Goal: Transaction & Acquisition: Purchase product/service

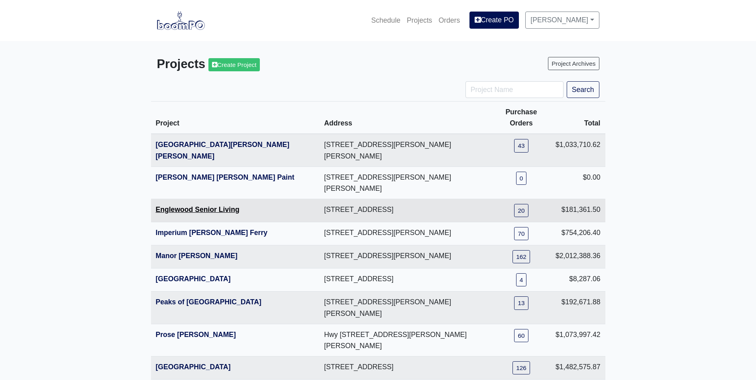
click at [173, 206] on link "Englewood Senior Living" at bounding box center [198, 210] width 84 height 8
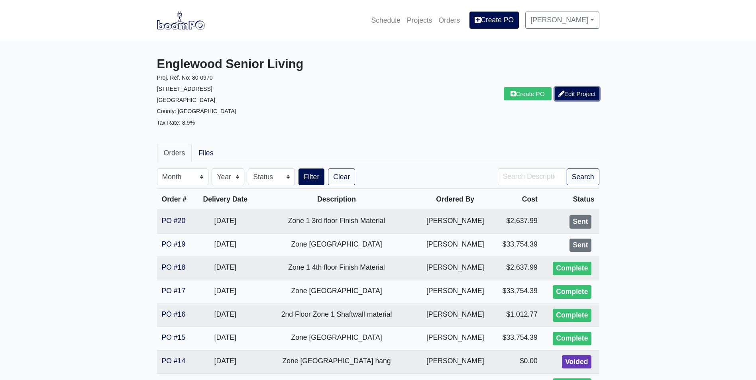
click at [576, 91] on link "Edit Project" at bounding box center [577, 93] width 45 height 13
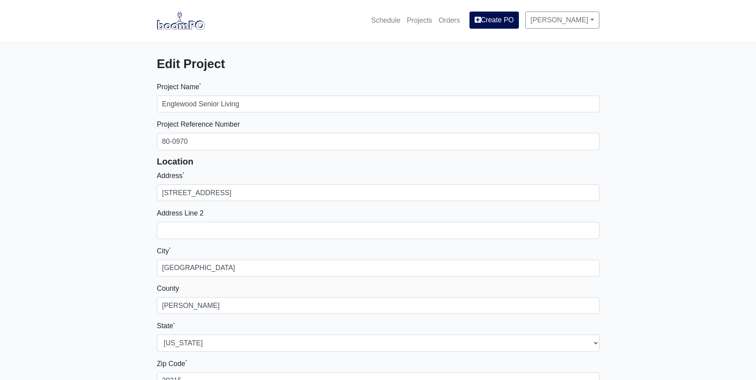
select select
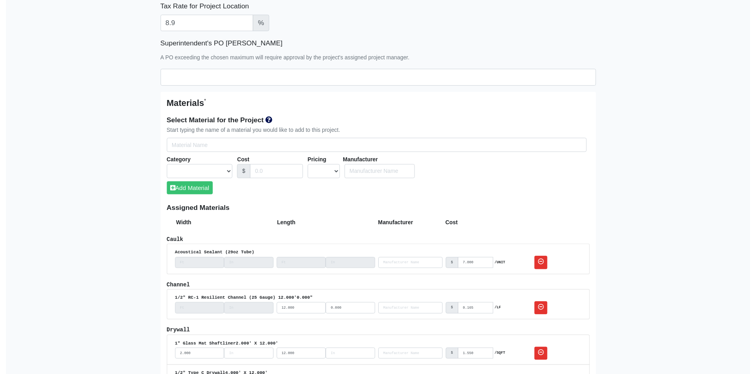
scroll to position [359, 0]
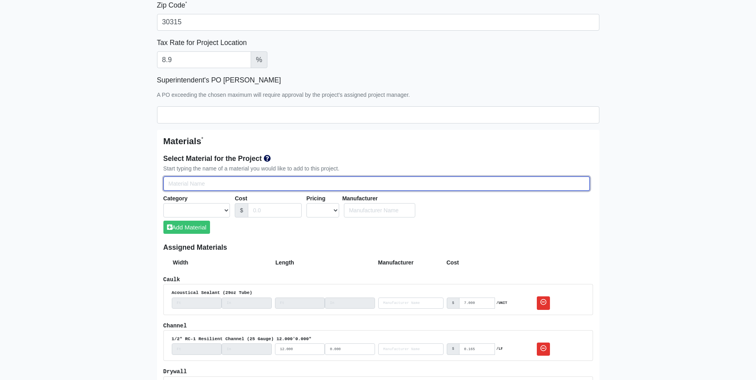
click at [174, 181] on input "Select Team Members for the Project" at bounding box center [376, 184] width 426 height 15
type input "s"
select select
type input "sp"
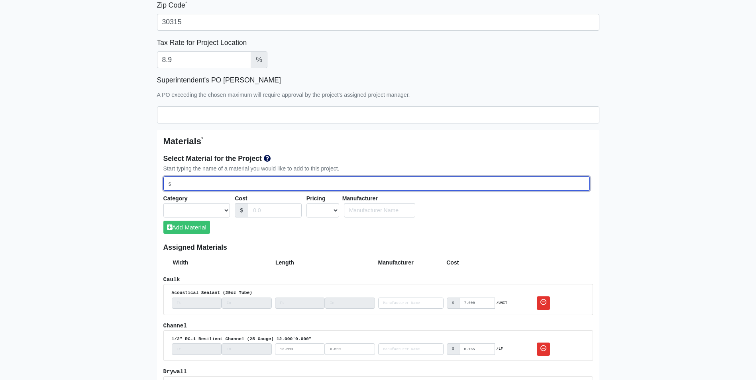
select select
type input "spa"
select select
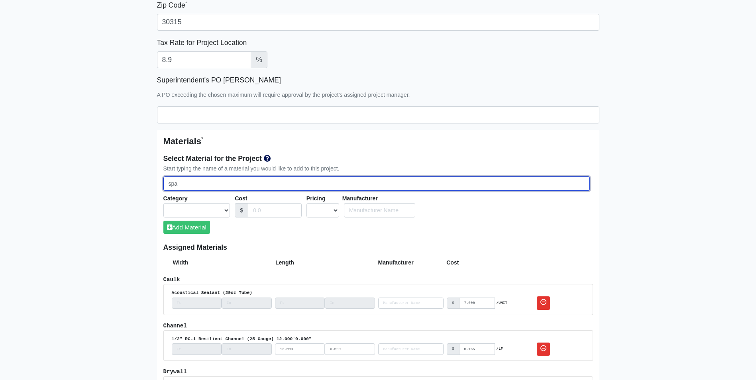
select select
type input "spa"
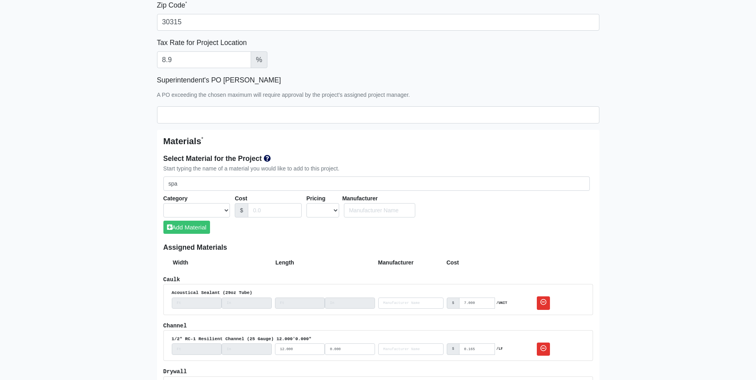
select select
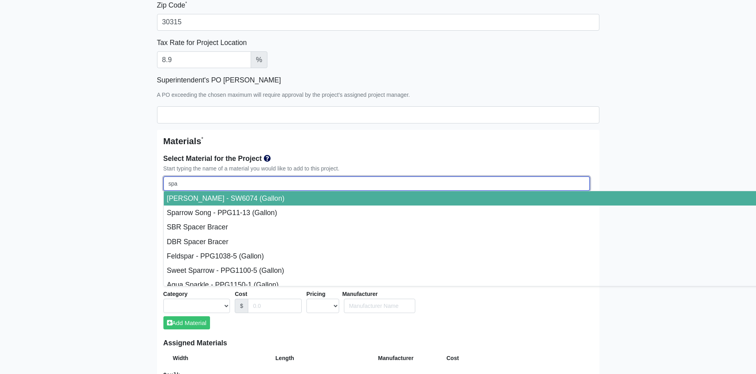
select select
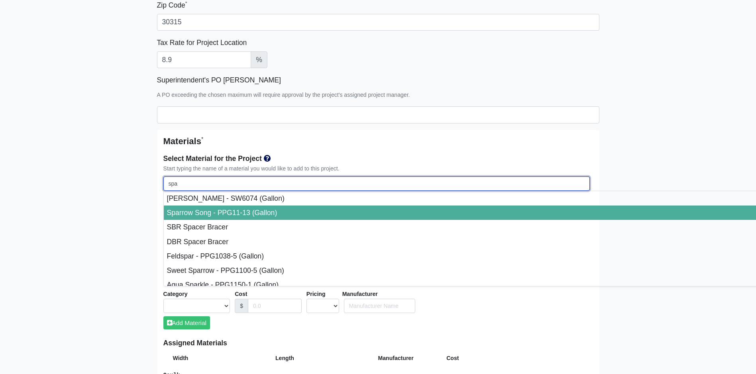
select select
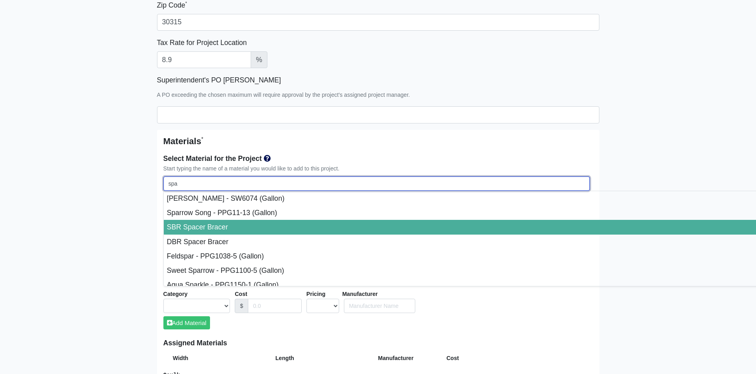
type input "spad"
select select
type input "spadb"
select select
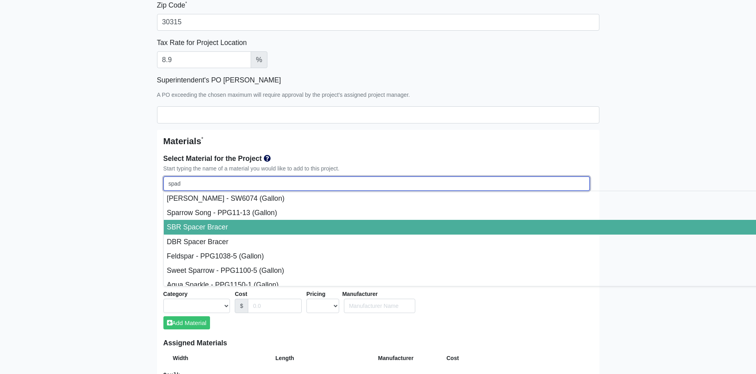
select select
type input "spadbr"
select select
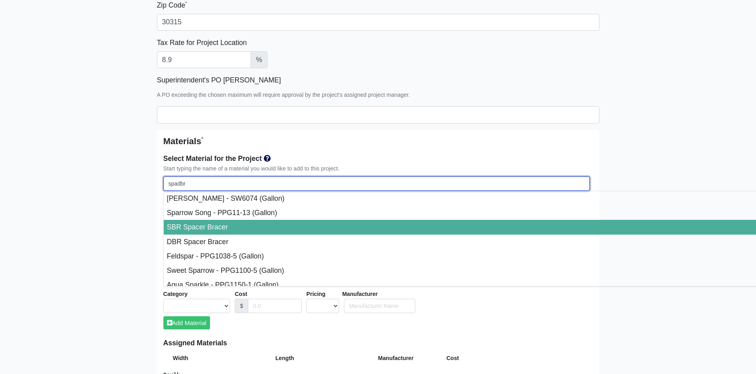
select select
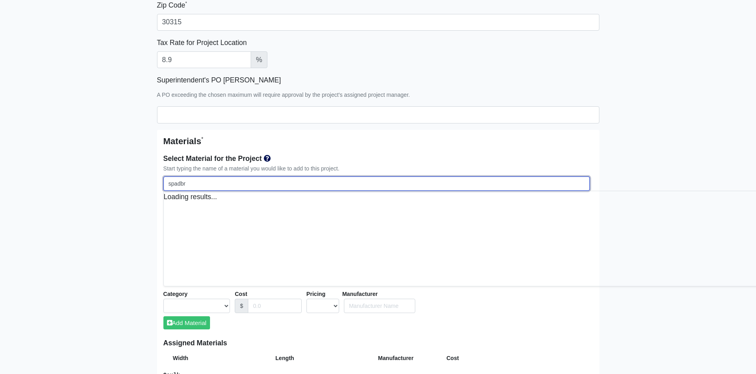
select select
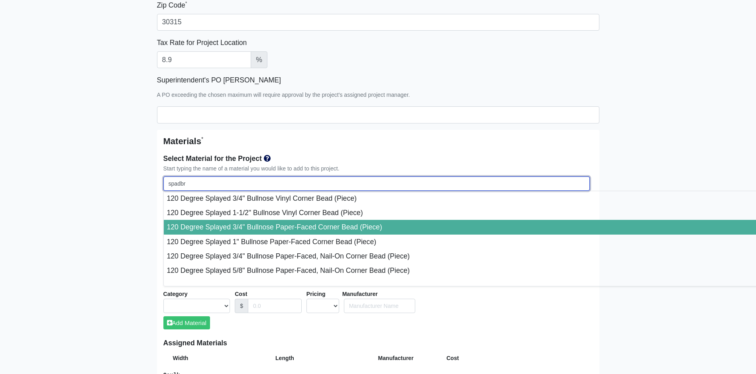
type input "spadb"
select select
type input "spad"
select select
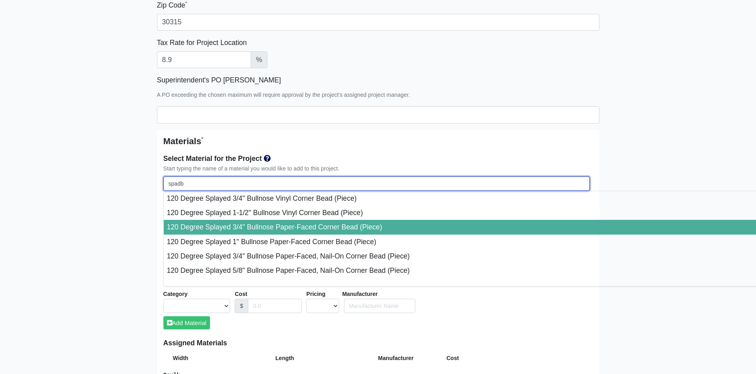
select select
type input "spa"
select select
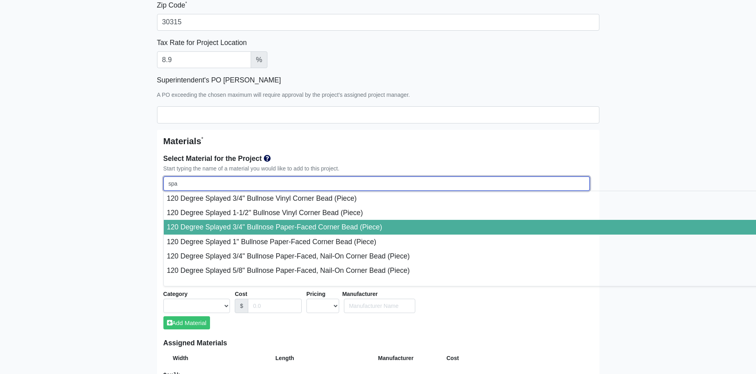
select select
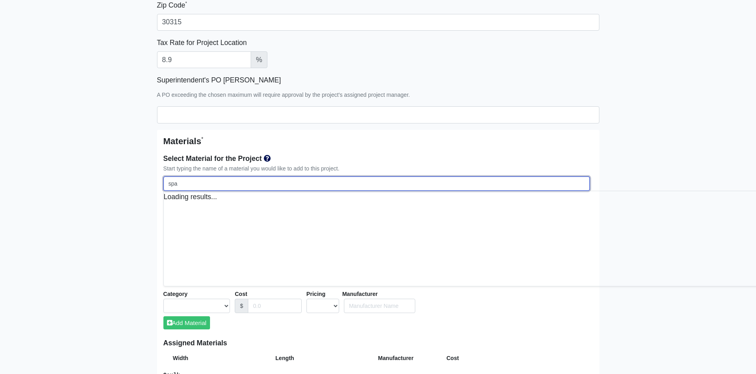
type input "spaz"
select select
type input "spazz"
select select
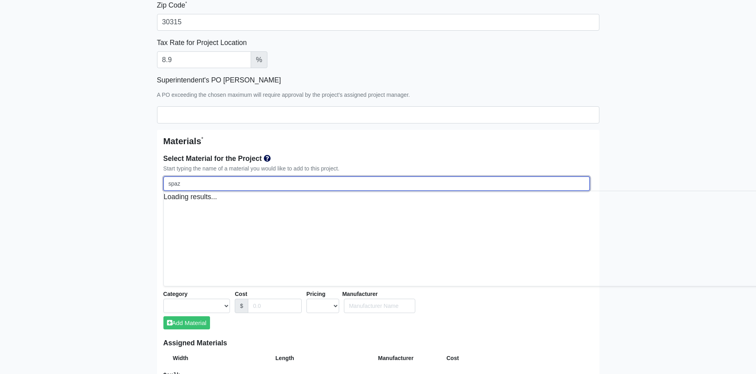
select select
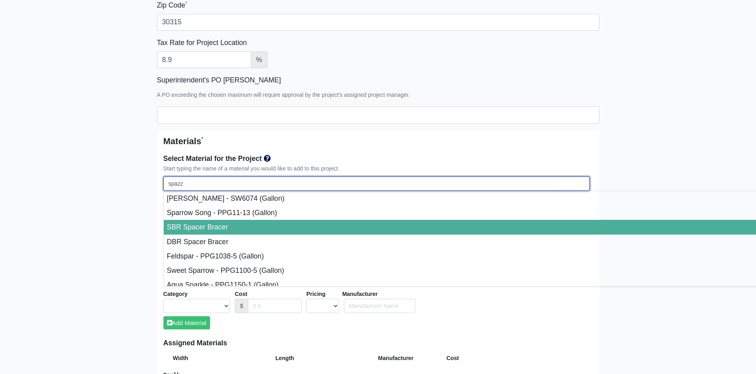
select select
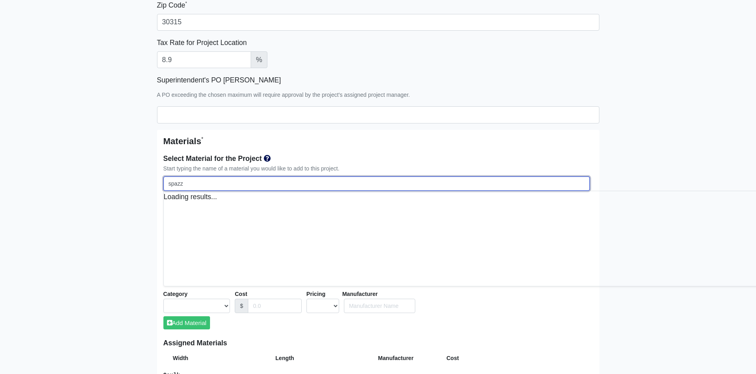
select select
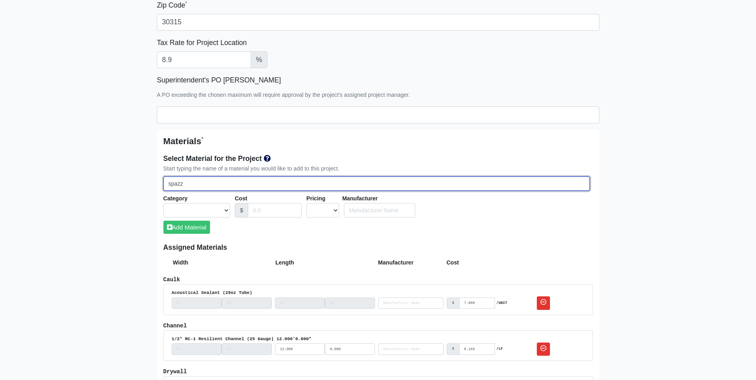
click at [187, 183] on input "spazz" at bounding box center [376, 184] width 426 height 15
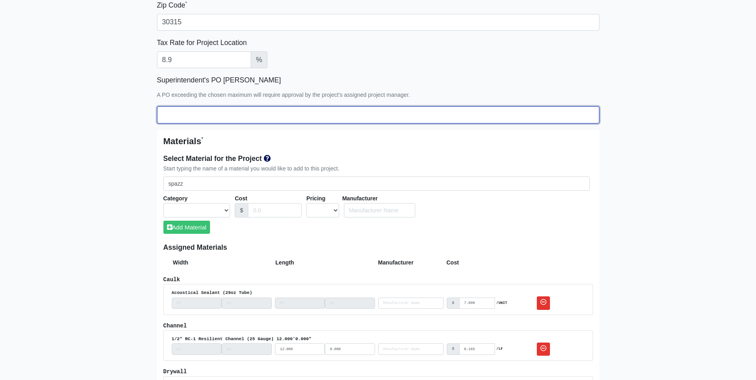
click at [173, 110] on input "Superintendent's PO [PERSON_NAME]" at bounding box center [378, 114] width 442 height 17
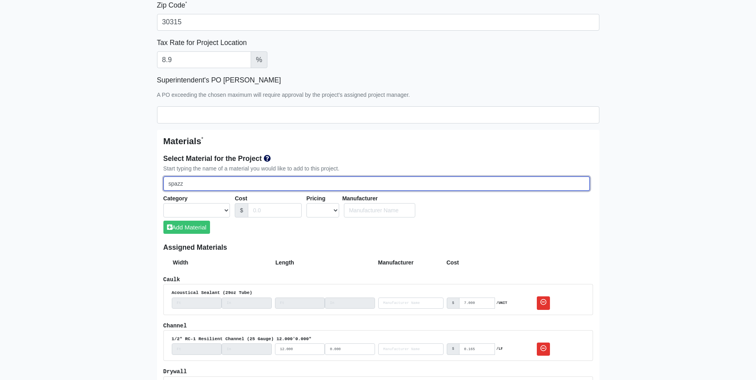
drag, startPoint x: 191, startPoint y: 182, endPoint x: 108, endPoint y: 194, distance: 84.6
type input "s"
select select
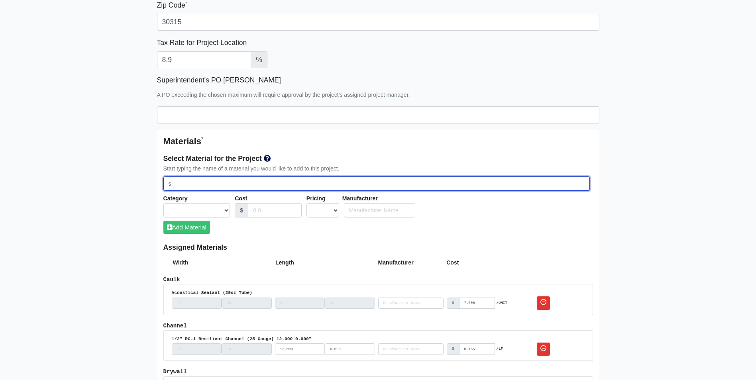
select select
type input "sp"
select select
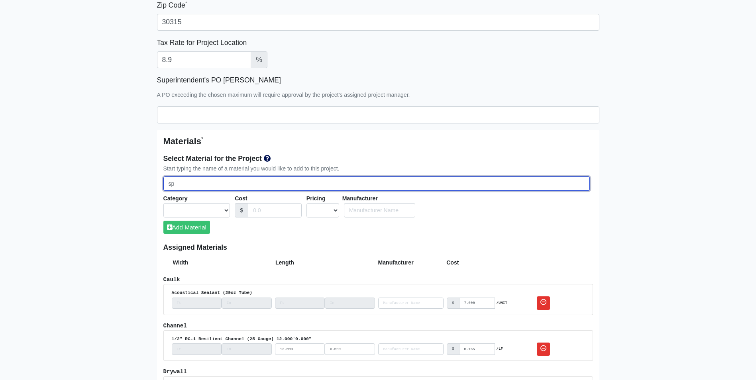
type input "spb"
select select
type input "spbg"
select select
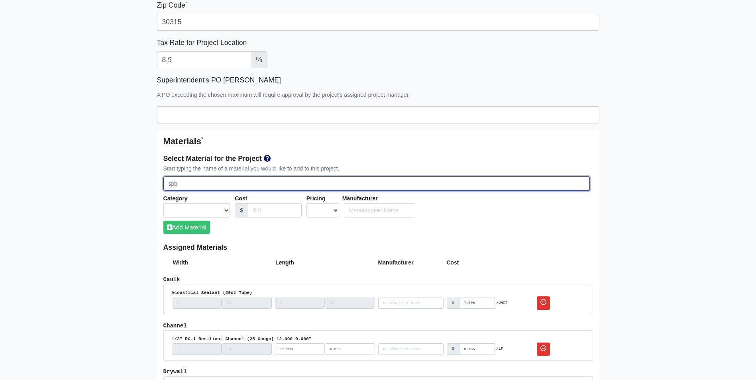
select select
type input "spb"
select select
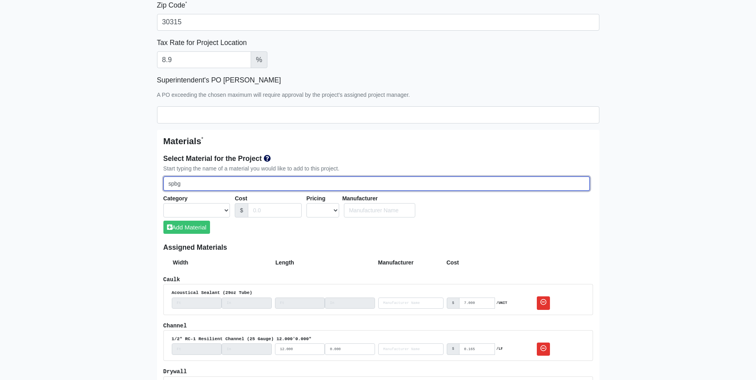
select select
type input "sp"
select select
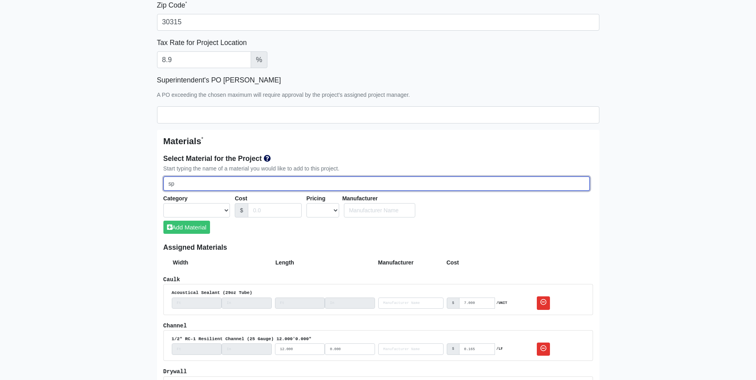
select select
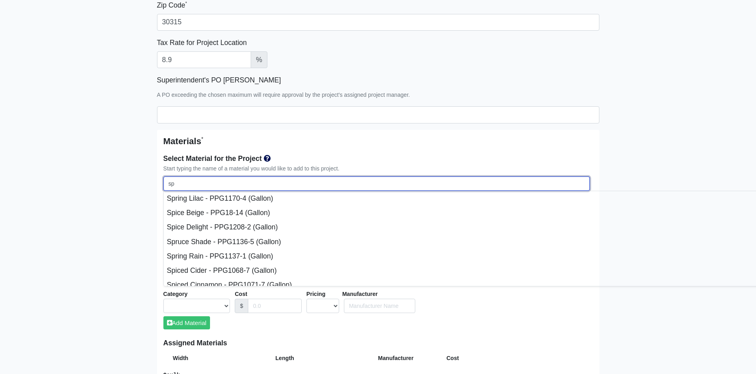
type input "sp"
select select
type input "sp b"
select select
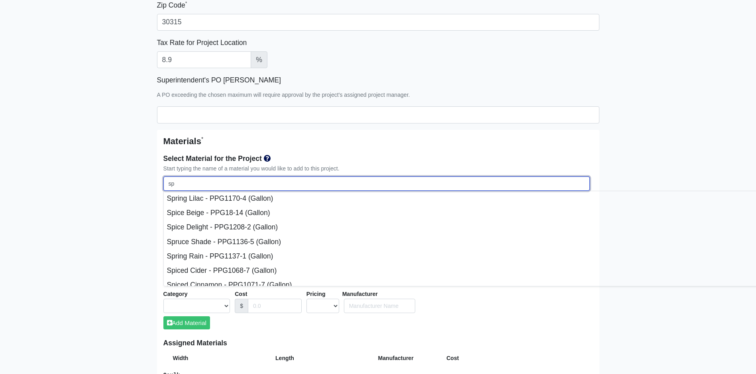
select select
type input "sp ba"
select select
type input "sp bar"
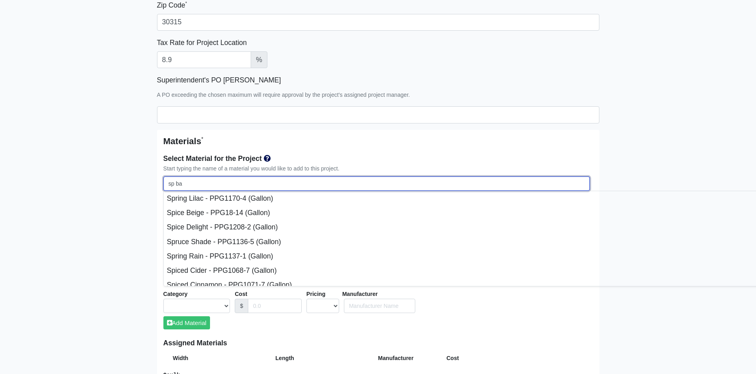
select select
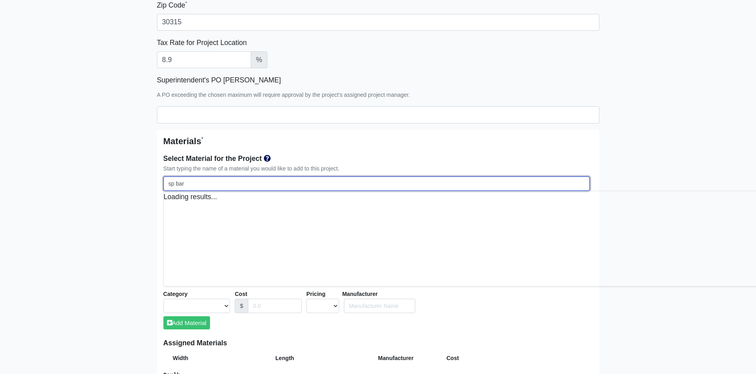
select select
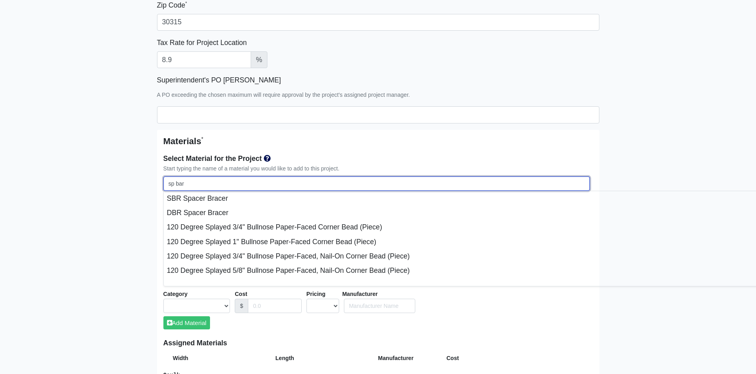
type input "sp bar"
drag, startPoint x: 185, startPoint y: 183, endPoint x: 119, endPoint y: 191, distance: 66.7
select select
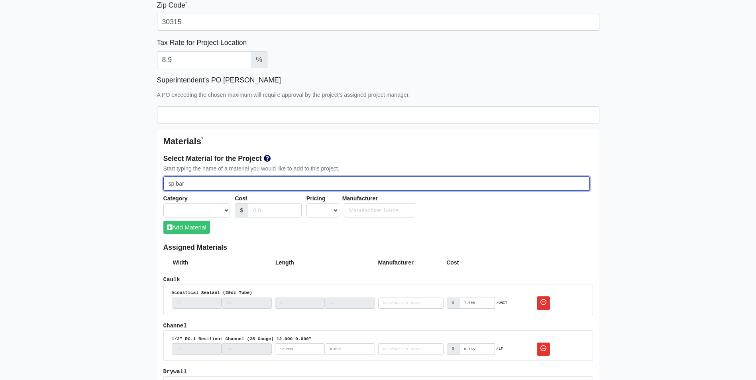
type input "5"
select select
type input "5/"
select select
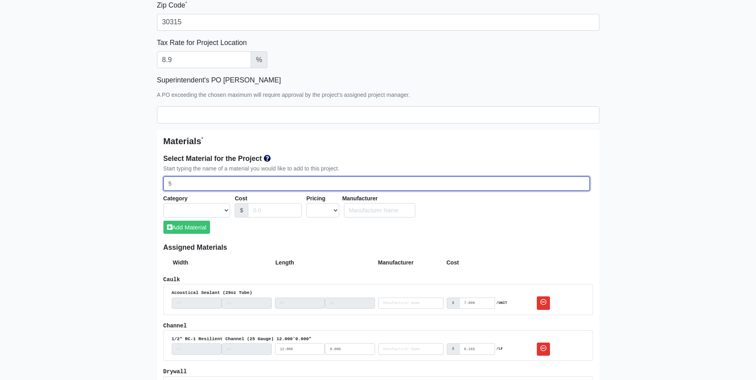
select select
type input "5/8"
select select
type input "5/8""
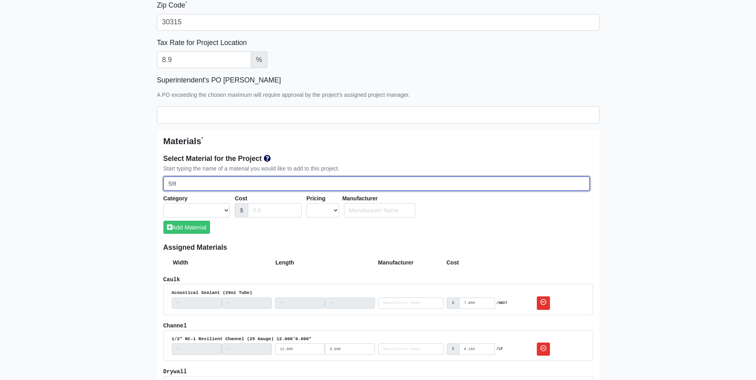
select select
type input "5/8""
select select
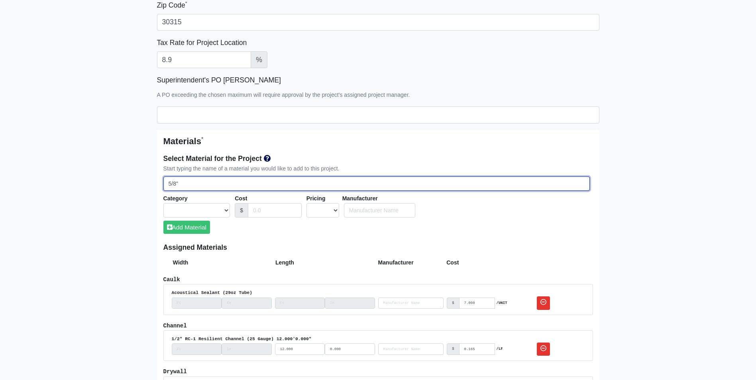
select select
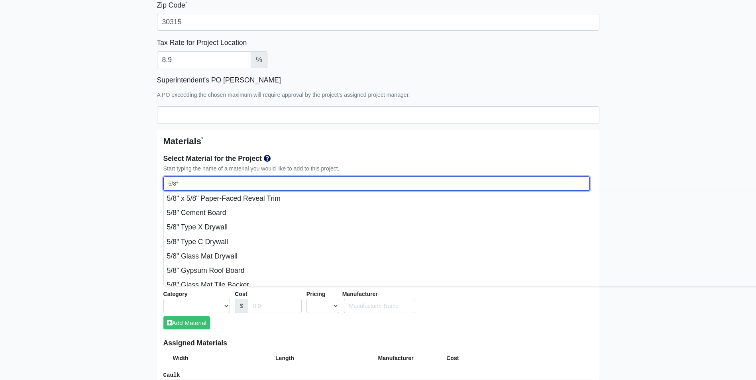
select select
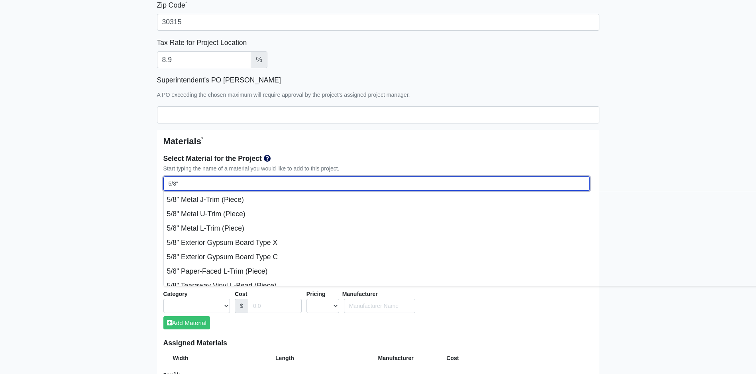
scroll to position [159, 0]
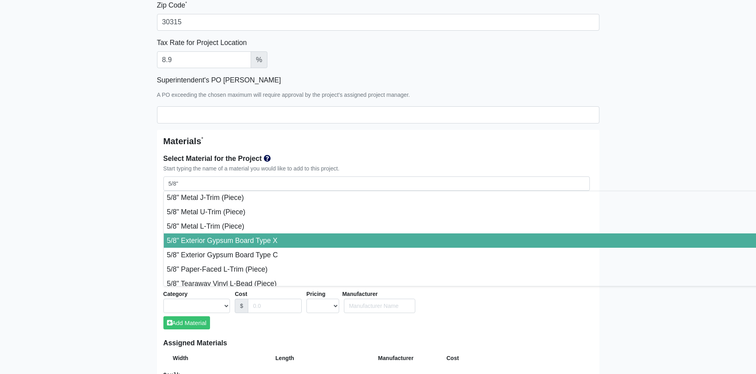
type input "5/8" Exterior Gypsum Board Type X"
select select "[object Object]"
select select "0"
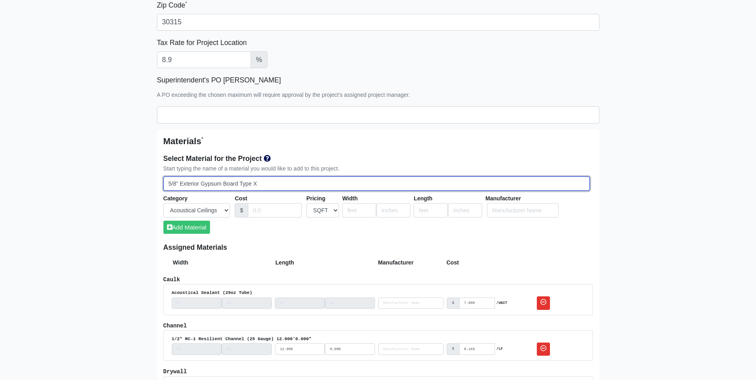
drag, startPoint x: 263, startPoint y: 185, endPoint x: 180, endPoint y: 186, distance: 82.5
click at [180, 186] on input "5/8" Exterior Gypsum Board Type X" at bounding box center [376, 184] width 426 height 15
click at [210, 185] on input "Dens glass" at bounding box center [376, 184] width 426 height 15
click at [181, 183] on input "Dens glass" at bounding box center [376, 184] width 426 height 15
drag, startPoint x: 196, startPoint y: 186, endPoint x: 123, endPoint y: 187, distance: 72.5
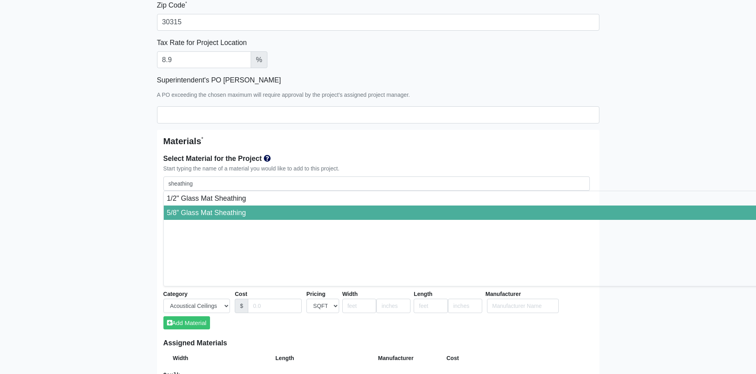
type input "5/8” Glass Mat Sheathing"
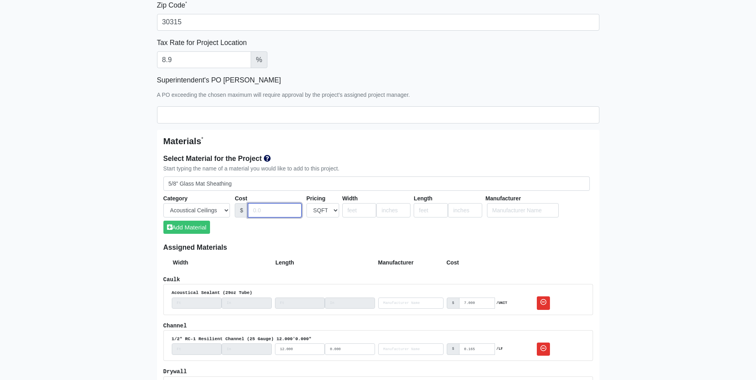
click at [265, 207] on input "Cost" at bounding box center [275, 210] width 54 height 15
type input ".675"
type input "4"
type input "8"
click at [190, 231] on button "Add Material" at bounding box center [186, 227] width 47 height 13
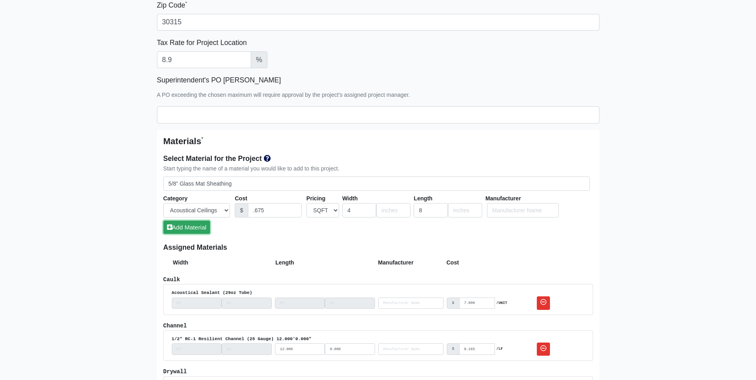
select select
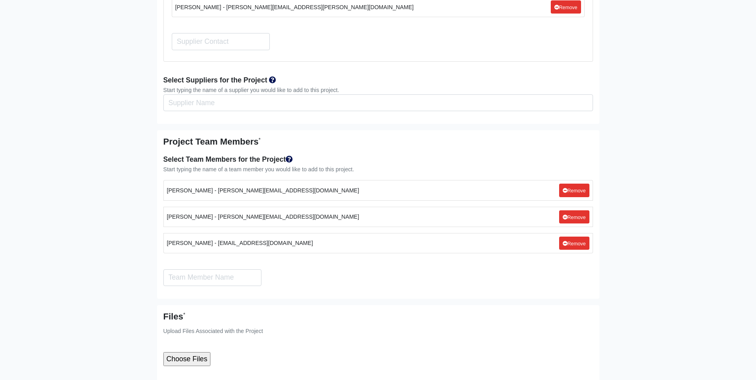
scroll to position [2068, 0]
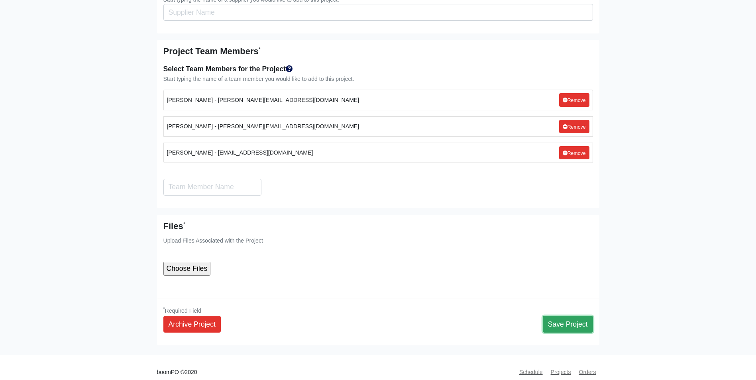
click at [564, 317] on button "Save Project" at bounding box center [568, 324] width 50 height 17
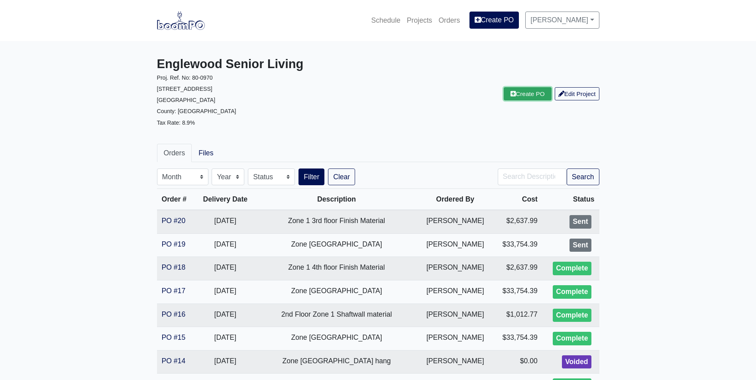
click at [518, 94] on link "Create PO" at bounding box center [528, 93] width 48 height 13
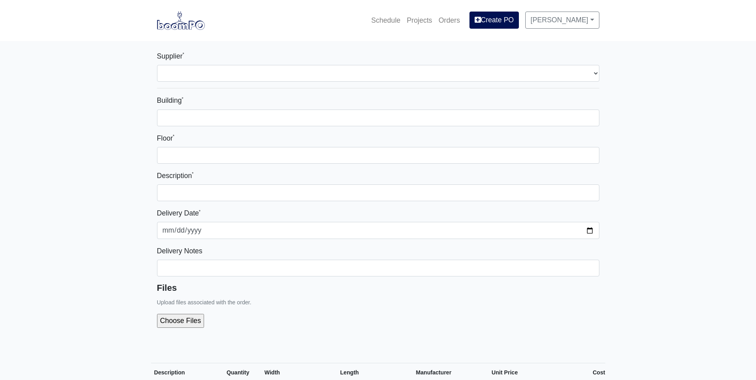
select select
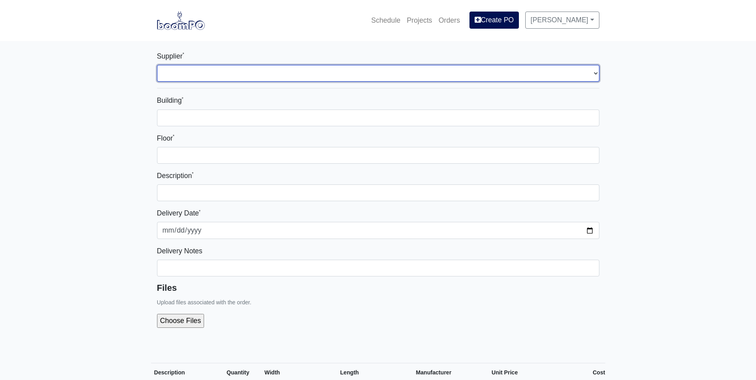
click at [165, 70] on select "Select one... L&W Supply - Mableton, GA" at bounding box center [378, 73] width 442 height 17
select select "1"
click at [157, 65] on select "Select one... L&W Supply - Mableton, GA" at bounding box center [378, 73] width 442 height 17
select select
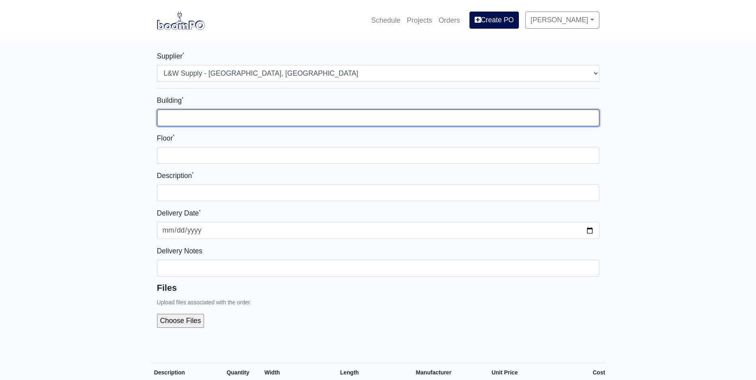
click at [167, 116] on input "Building *" at bounding box center [378, 118] width 442 height 17
type input "Zone 1"
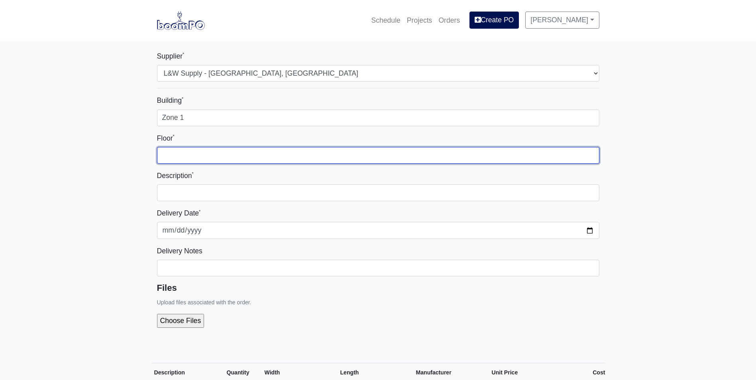
click at [182, 153] on input "Floor *" at bounding box center [378, 155] width 442 height 17
type input "1st"
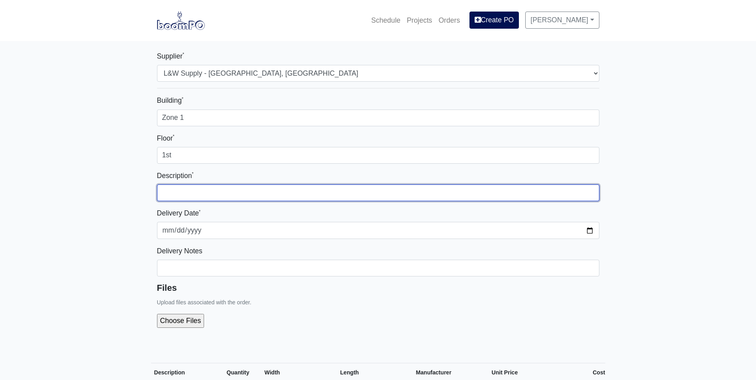
click at [185, 195] on input "text" at bounding box center [378, 193] width 442 height 17
type input "Exterior Sheathing"
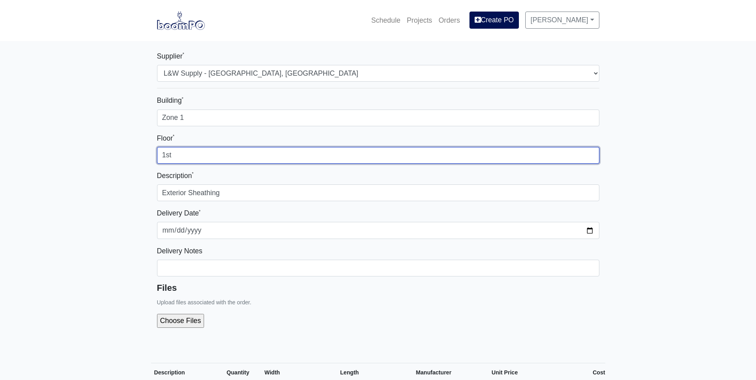
drag, startPoint x: 181, startPoint y: 153, endPoint x: 122, endPoint y: 163, distance: 60.4
type input "2nd"
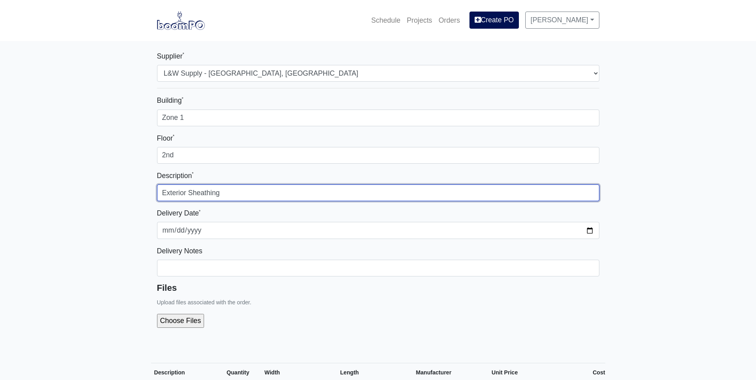
click at [247, 191] on input "Exterior Sheathing" at bounding box center [378, 193] width 442 height 17
type input "Exterior Sheathing for Zone 2 Level 2"
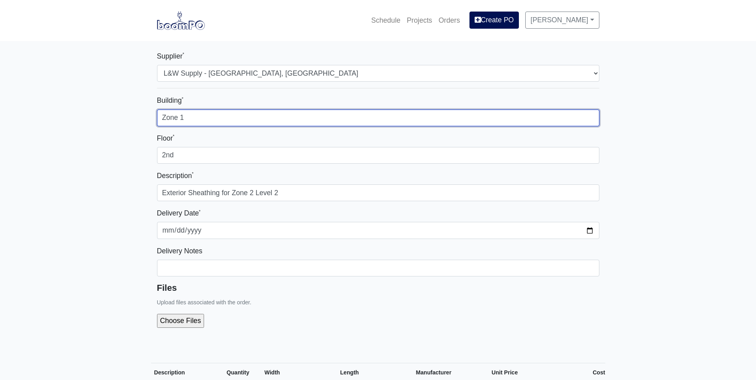
click at [248, 110] on input "Zone 1" at bounding box center [378, 118] width 442 height 17
type input "Zone 2"
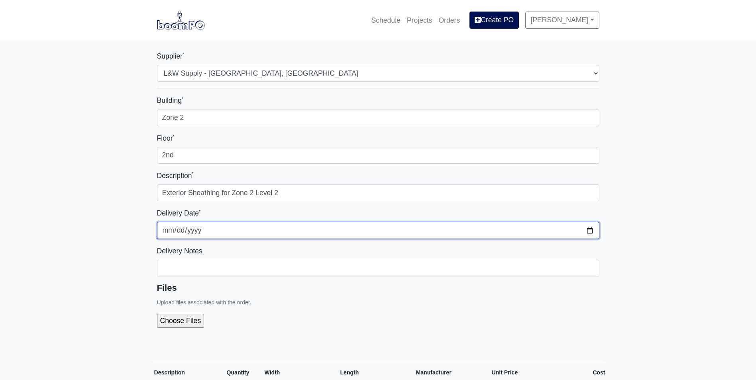
click at [588, 231] on input "2025-09-02" at bounding box center [378, 230] width 442 height 17
type input "2025-09-04"
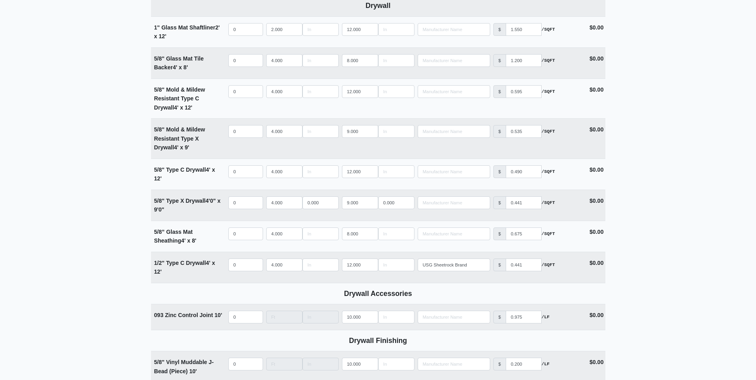
scroll to position [478, 0]
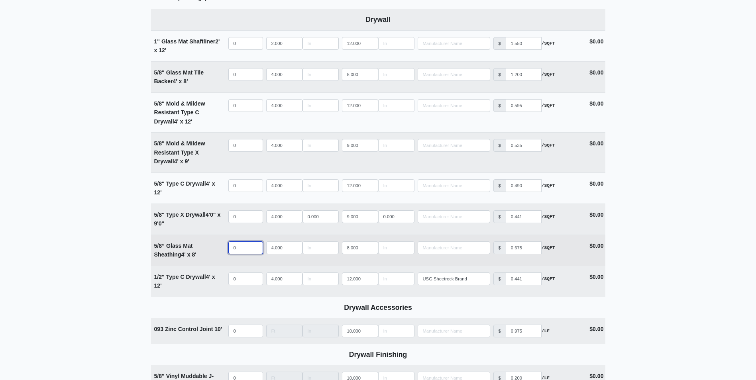
select select
click at [232, 250] on input "quantity" at bounding box center [245, 248] width 35 height 13
type input "4"
select select
type input "40"
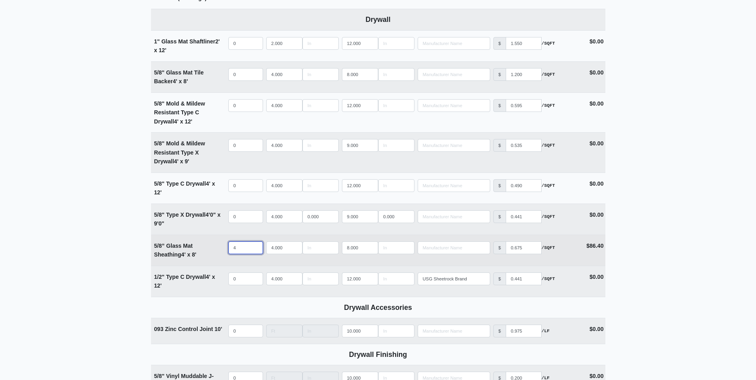
select select
type input "40"
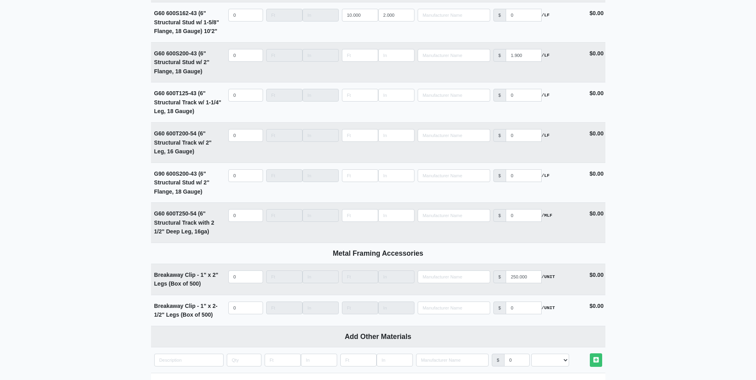
scroll to position [1560, 0]
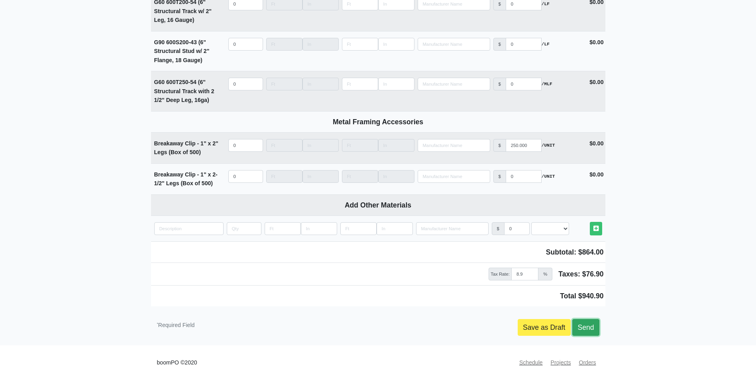
click at [586, 327] on link "Send" at bounding box center [585, 327] width 27 height 17
type input "2025-09-02"
